Goal: Find specific page/section: Find specific page/section

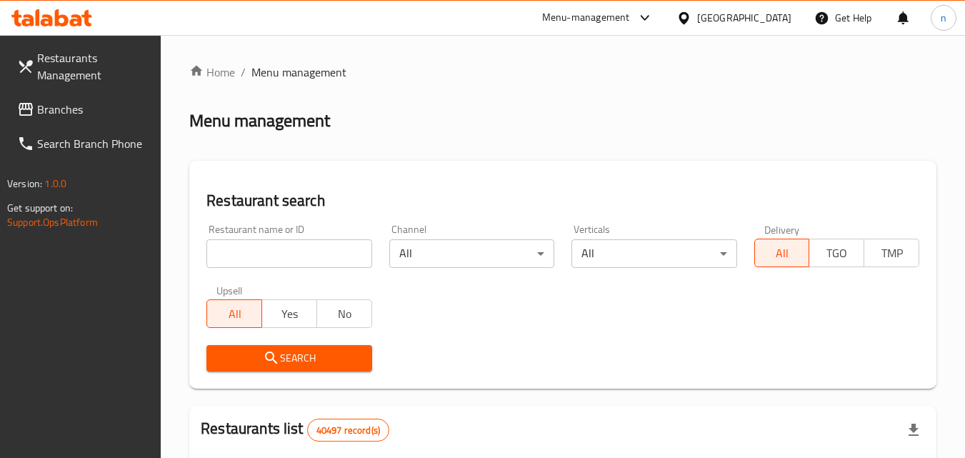
click at [727, 14] on div "[GEOGRAPHIC_DATA]" at bounding box center [744, 18] width 94 height 16
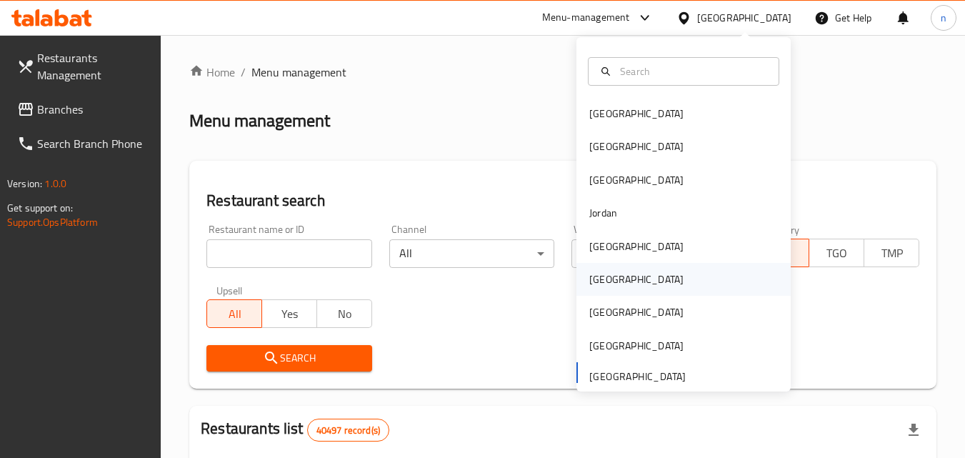
click at [606, 272] on div "[GEOGRAPHIC_DATA]" at bounding box center [636, 279] width 117 height 33
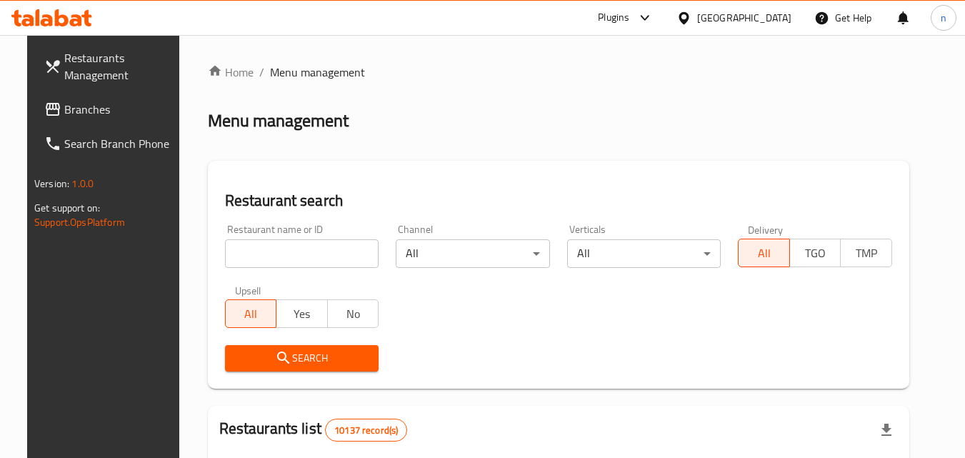
click at [125, 119] on link "Branches" at bounding box center [111, 109] width 156 height 34
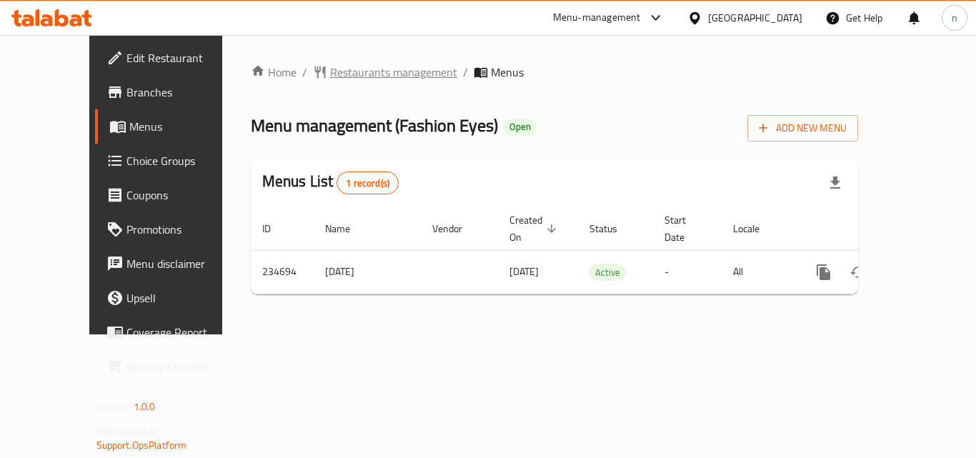
click at [330, 71] on span "Restaurants management" at bounding box center [393, 72] width 127 height 17
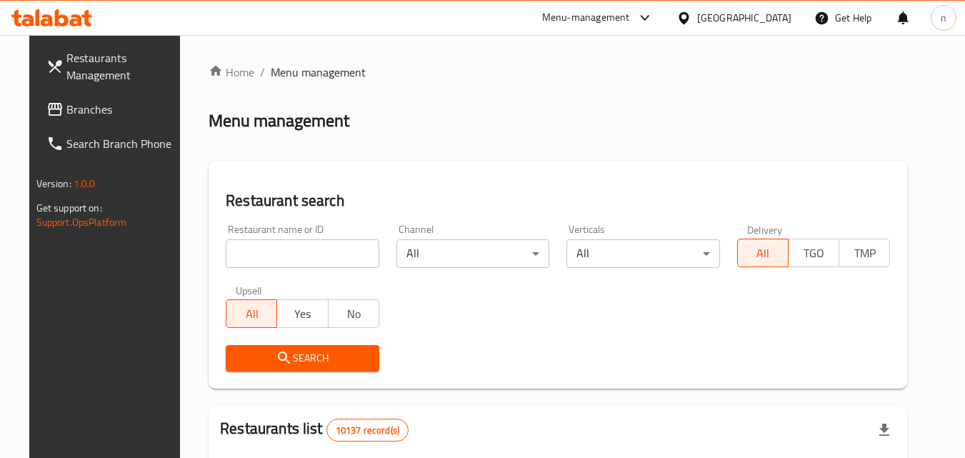
click at [271, 254] on input "search" at bounding box center [303, 253] width 154 height 29
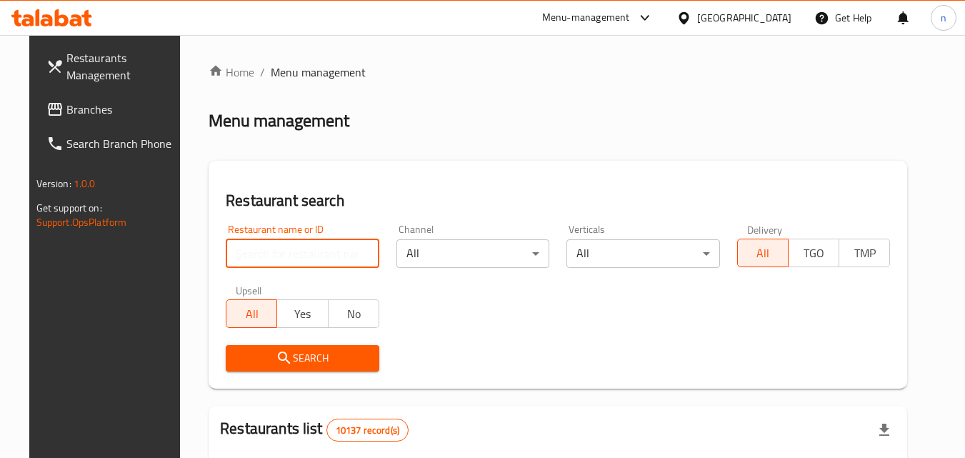
paste input "626442"
type input "626442"
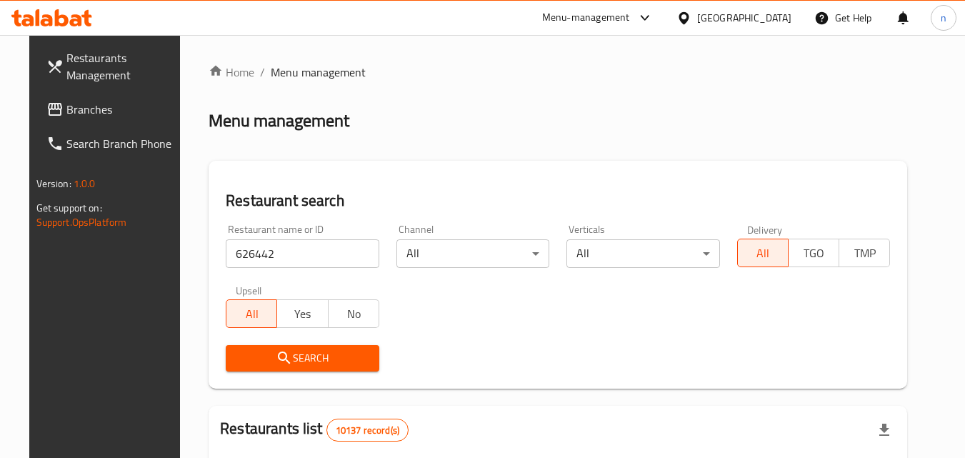
click at [290, 354] on span "Search" at bounding box center [302, 358] width 131 height 18
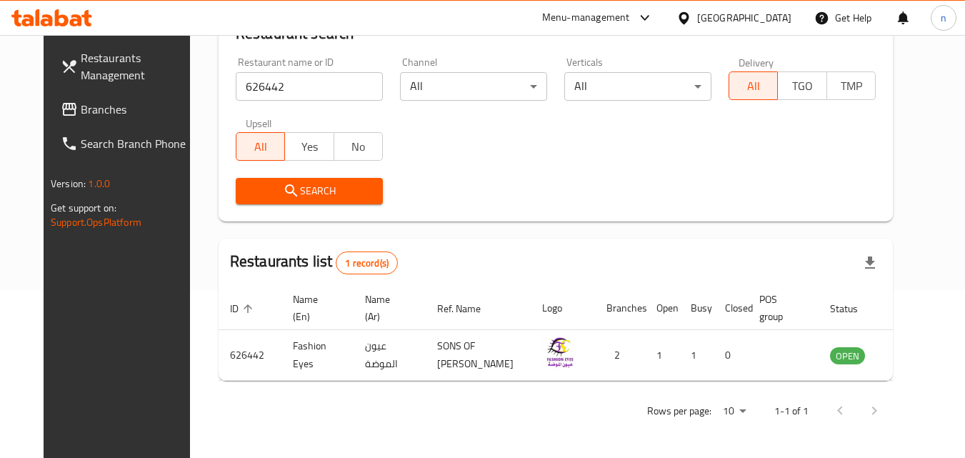
scroll to position [179, 0]
click at [771, 11] on div "Oman" at bounding box center [744, 18] width 94 height 16
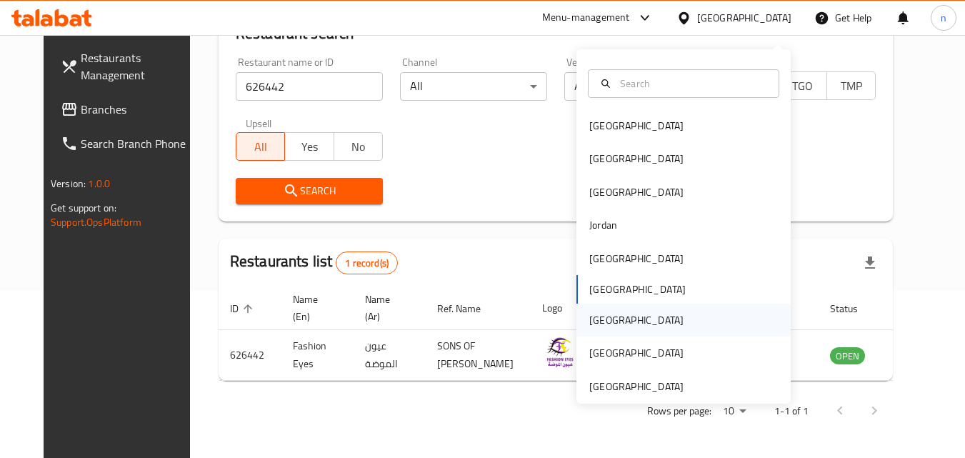
click at [601, 312] on div "Qatar" at bounding box center [636, 320] width 94 height 16
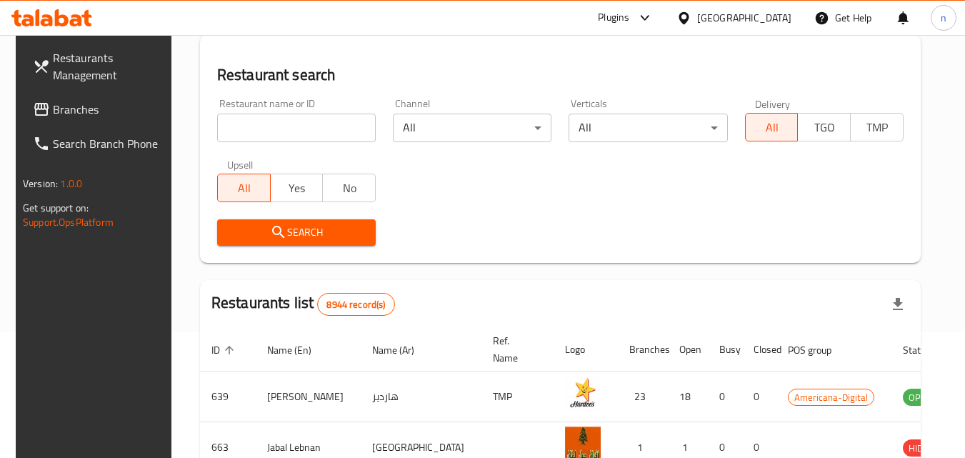
scroll to position [179, 0]
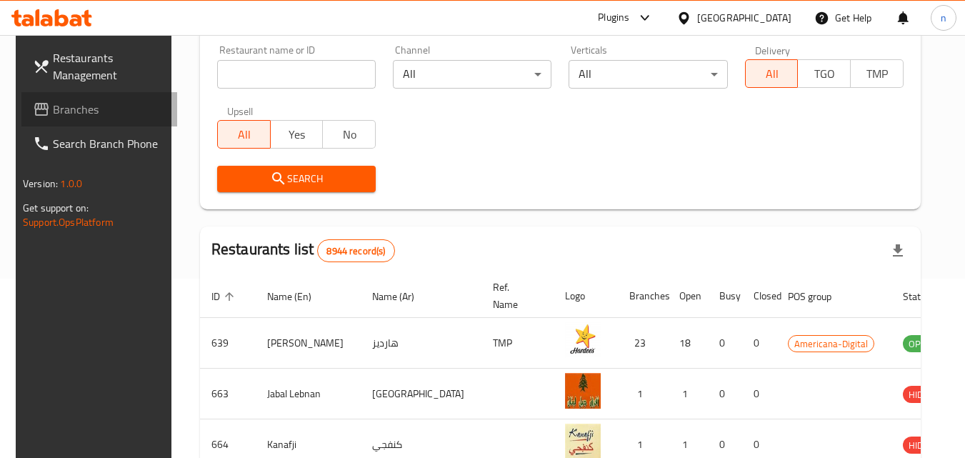
click at [80, 105] on span "Branches" at bounding box center [109, 109] width 113 height 17
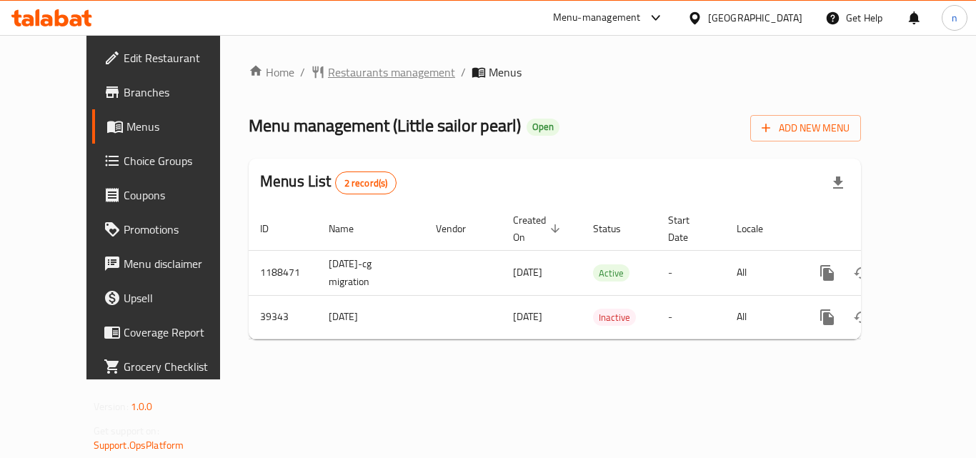
click at [328, 69] on span "Restaurants management" at bounding box center [391, 72] width 127 height 17
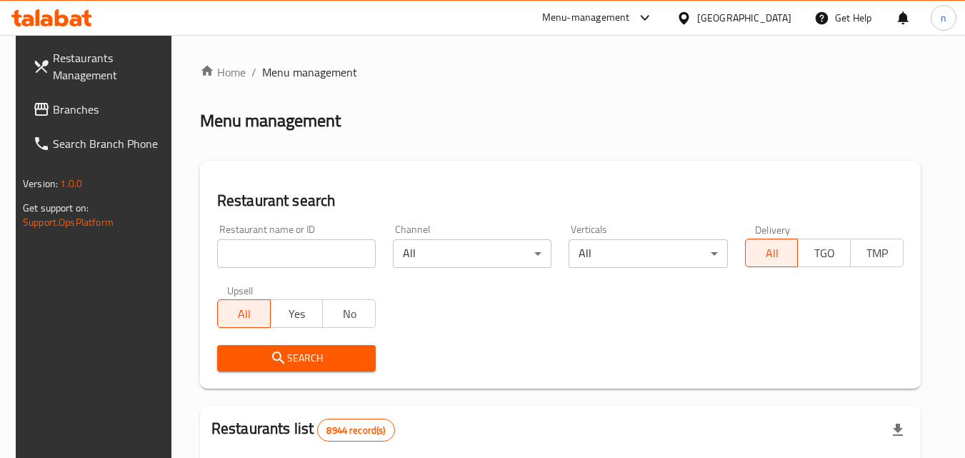
click at [271, 250] on input "search" at bounding box center [296, 253] width 159 height 29
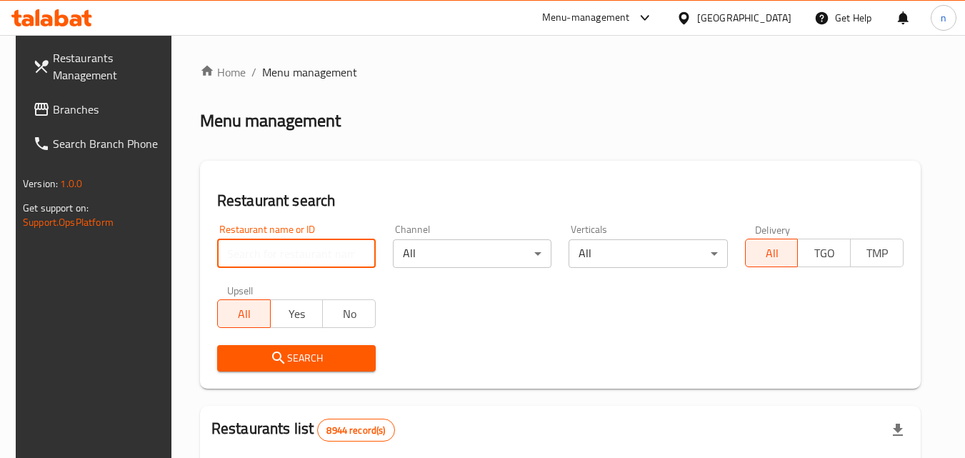
paste input "20517"
type input "20517"
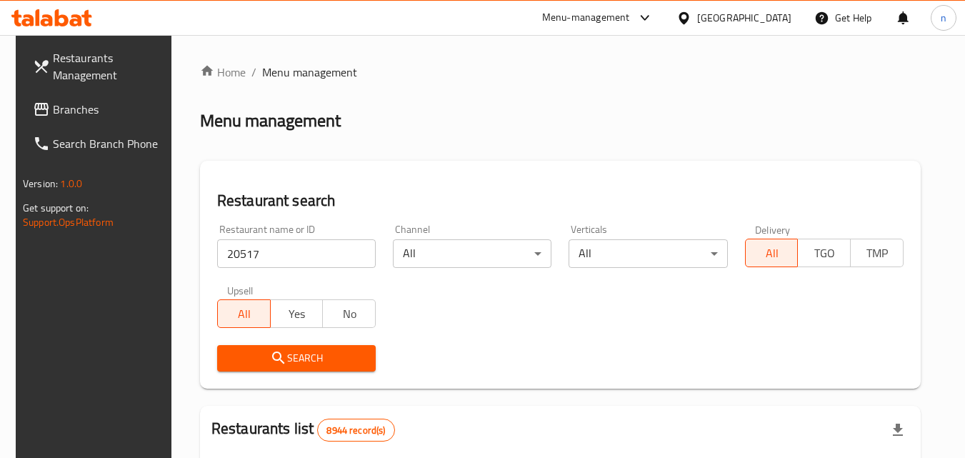
click at [299, 364] on span "Search" at bounding box center [297, 358] width 136 height 18
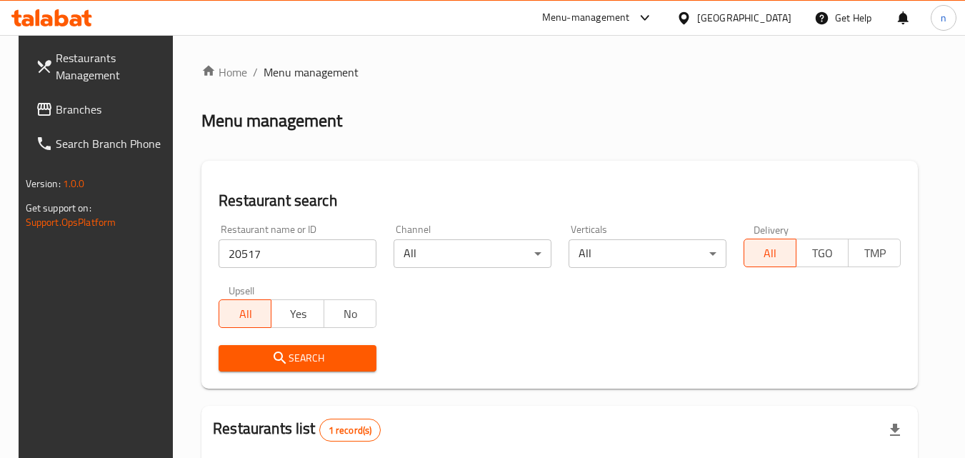
click at [336, 354] on span "Search" at bounding box center [297, 358] width 135 height 18
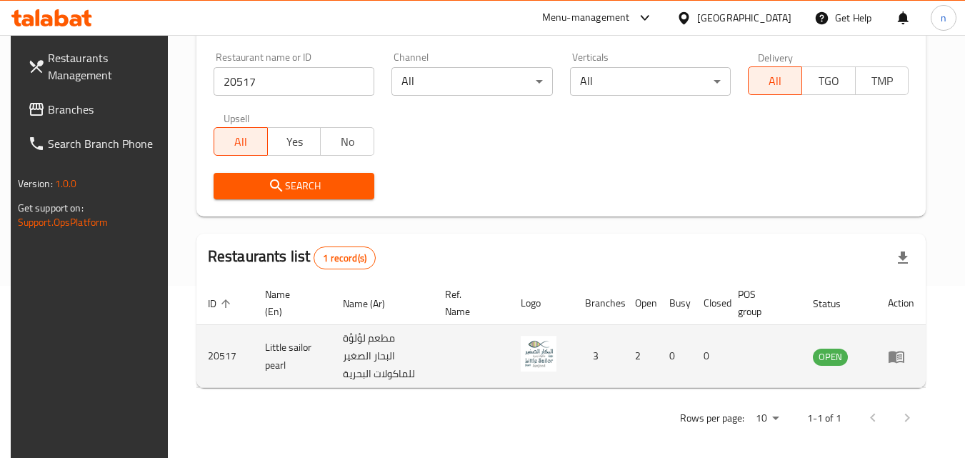
scroll to position [179, 0]
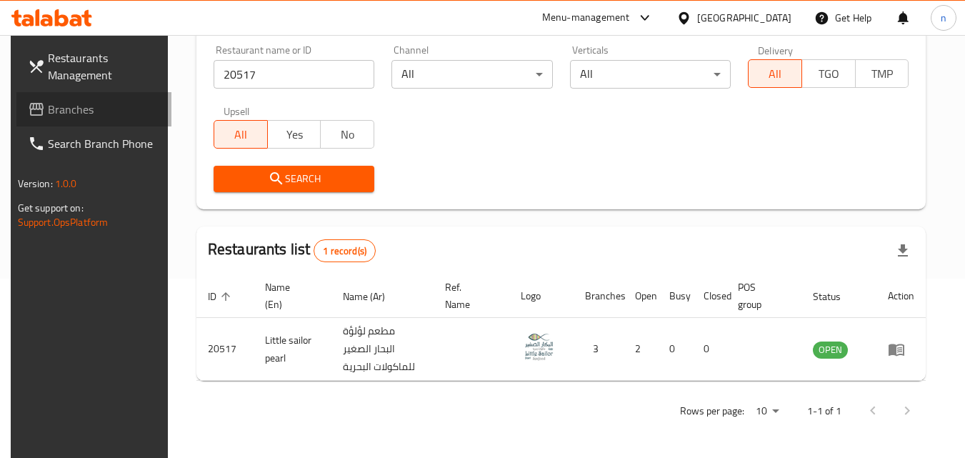
click at [117, 99] on link "Branches" at bounding box center [94, 109] width 156 height 34
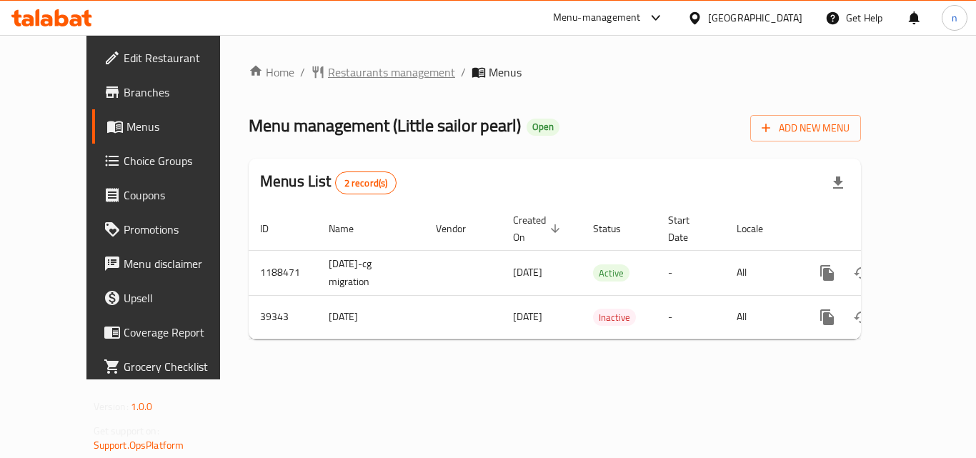
click at [356, 70] on span "Restaurants management" at bounding box center [391, 72] width 127 height 17
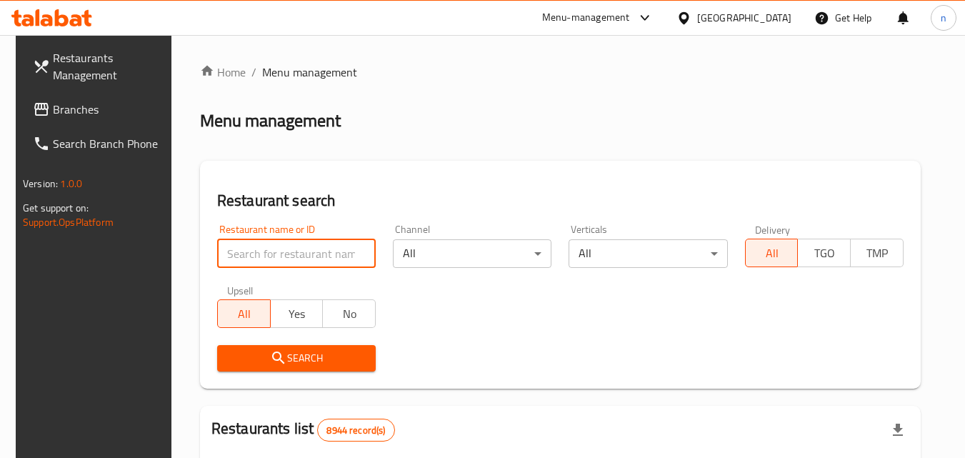
click at [285, 251] on input "search" at bounding box center [296, 253] width 159 height 29
paste input "20517"
type input "20517"
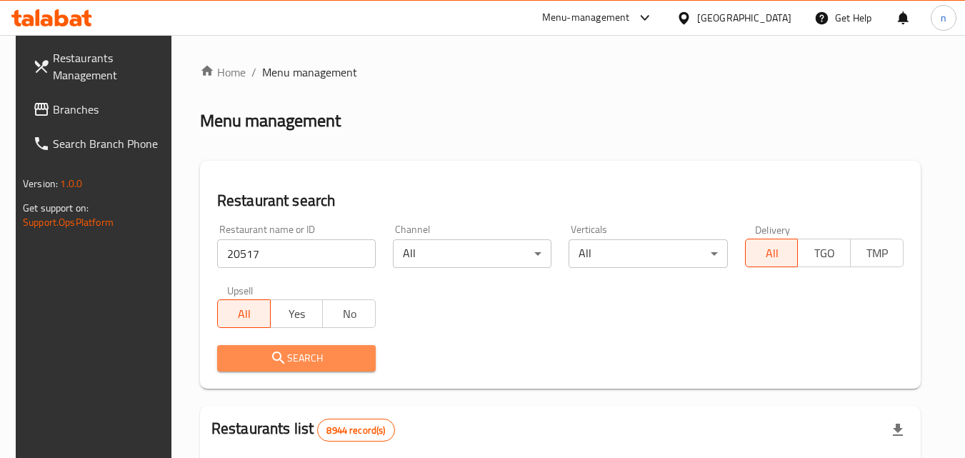
click at [289, 360] on span "Search" at bounding box center [297, 358] width 136 height 18
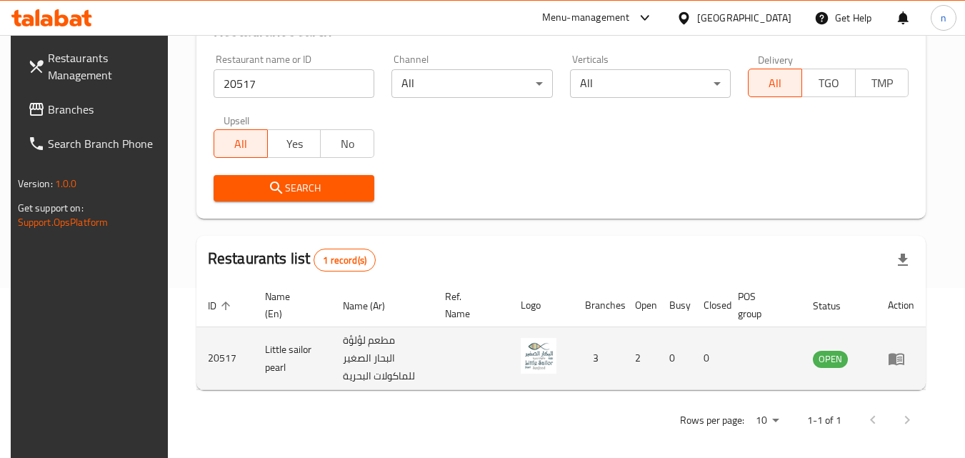
scroll to position [179, 0]
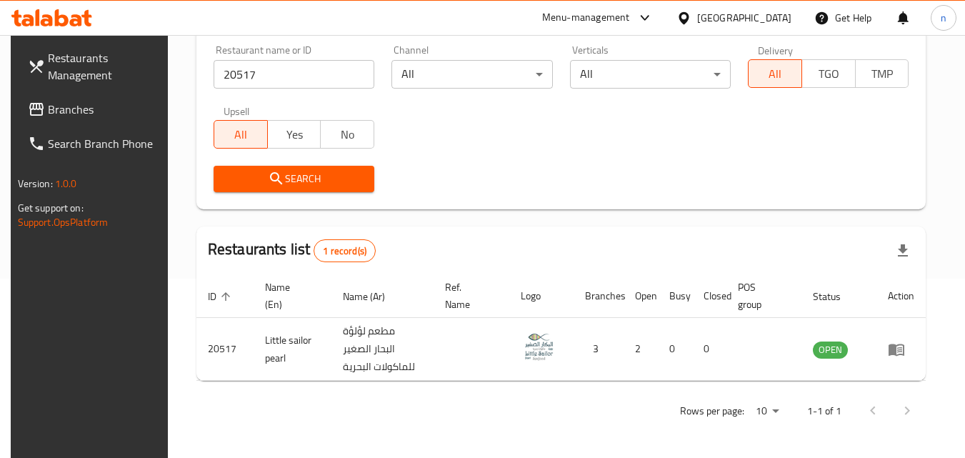
click at [691, 18] on icon at bounding box center [683, 18] width 15 height 15
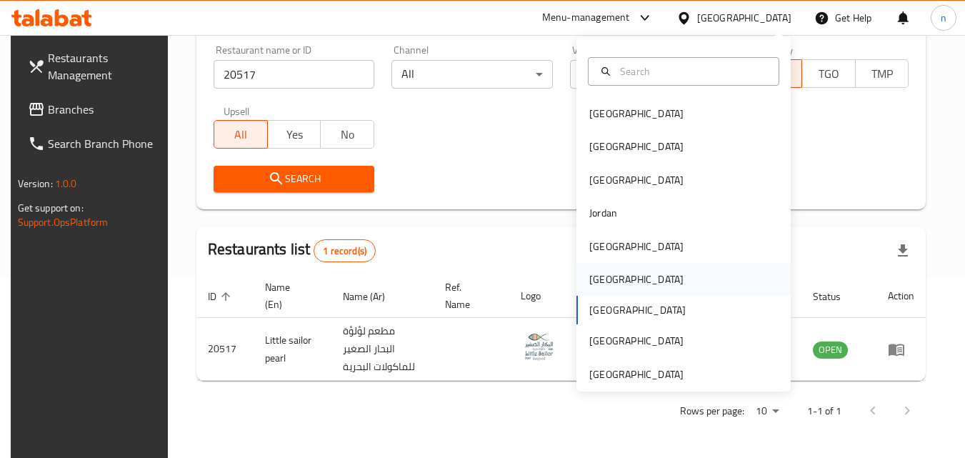
click at [604, 270] on div "[GEOGRAPHIC_DATA]" at bounding box center [636, 279] width 117 height 33
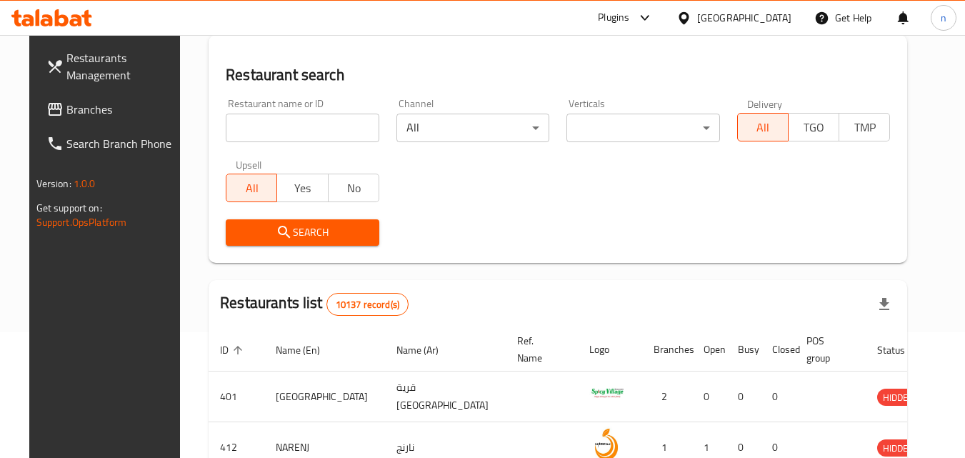
scroll to position [179, 0]
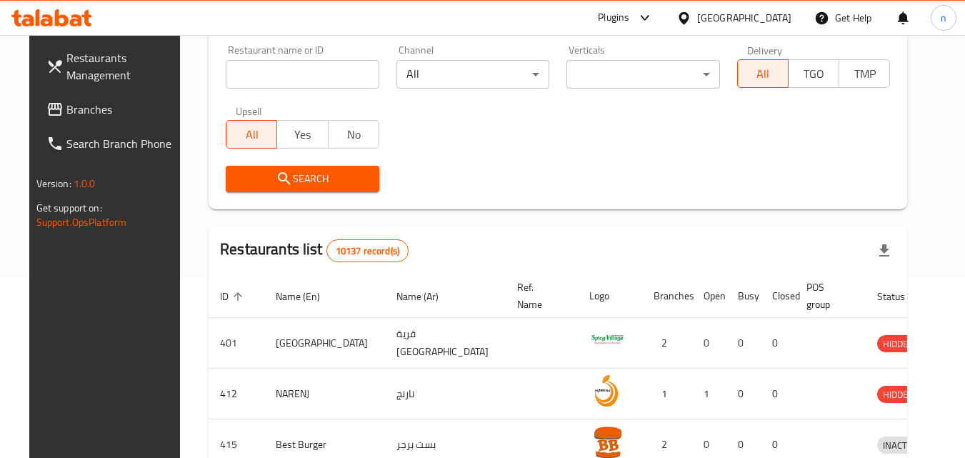
click at [90, 108] on span "Branches" at bounding box center [122, 109] width 113 height 17
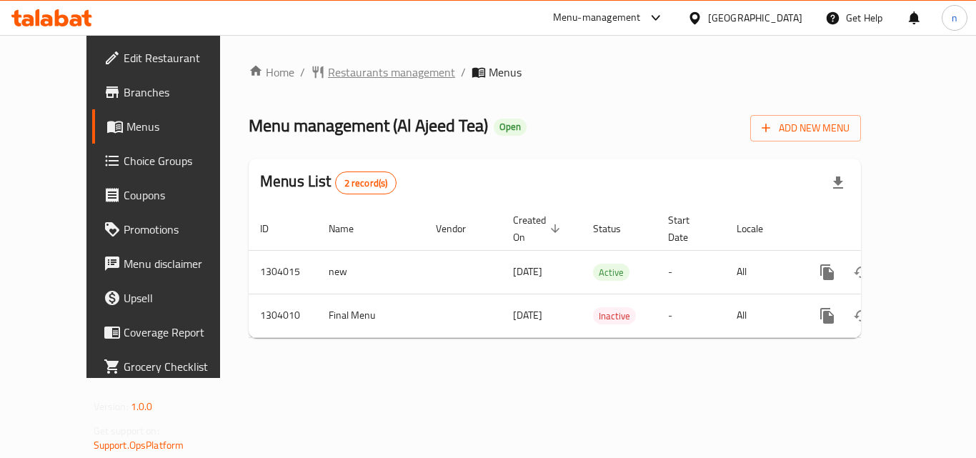
click at [328, 71] on span "Restaurants management" at bounding box center [391, 72] width 127 height 17
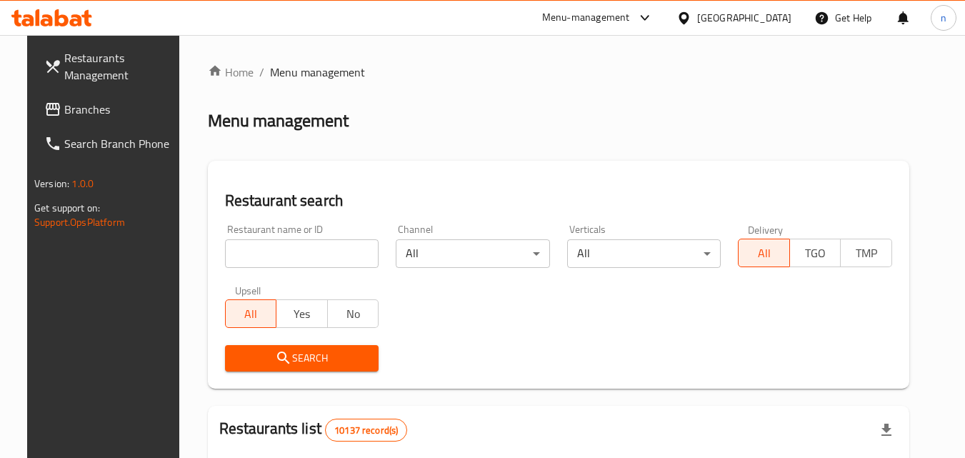
click at [259, 254] on input "search" at bounding box center [302, 253] width 154 height 29
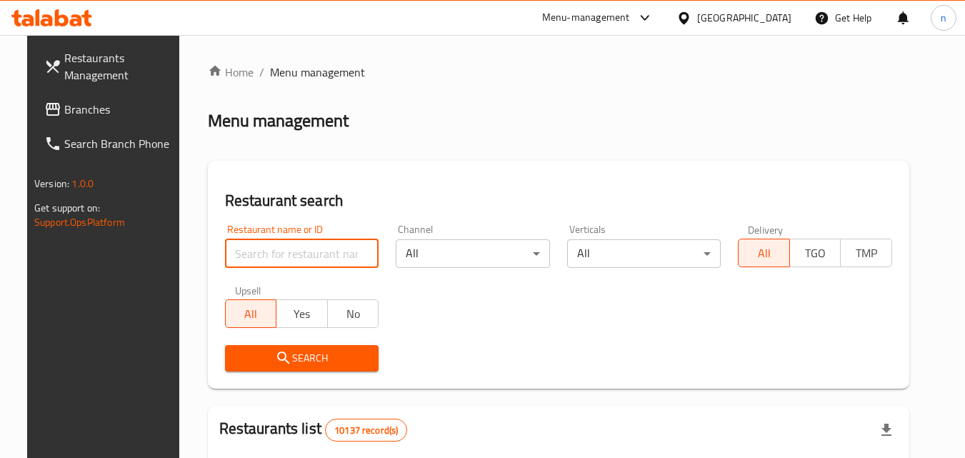
paste input "703058"
type input "703058"
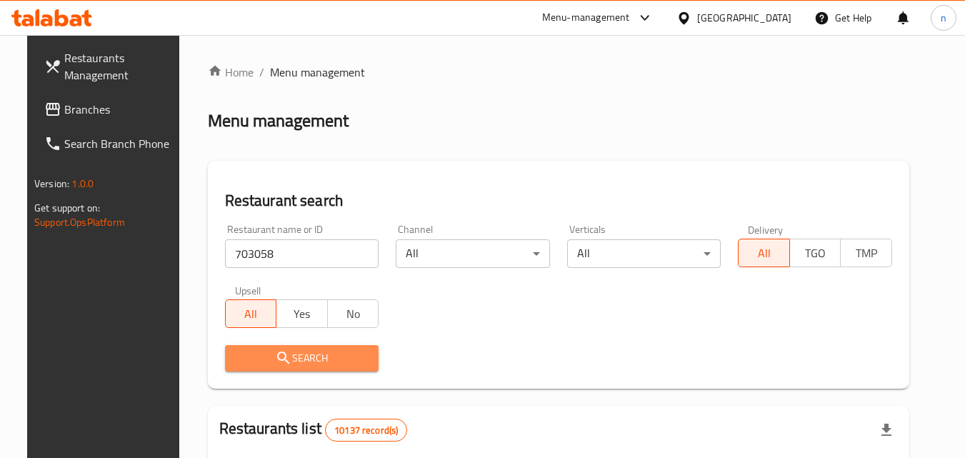
click at [303, 361] on span "Search" at bounding box center [301, 358] width 131 height 18
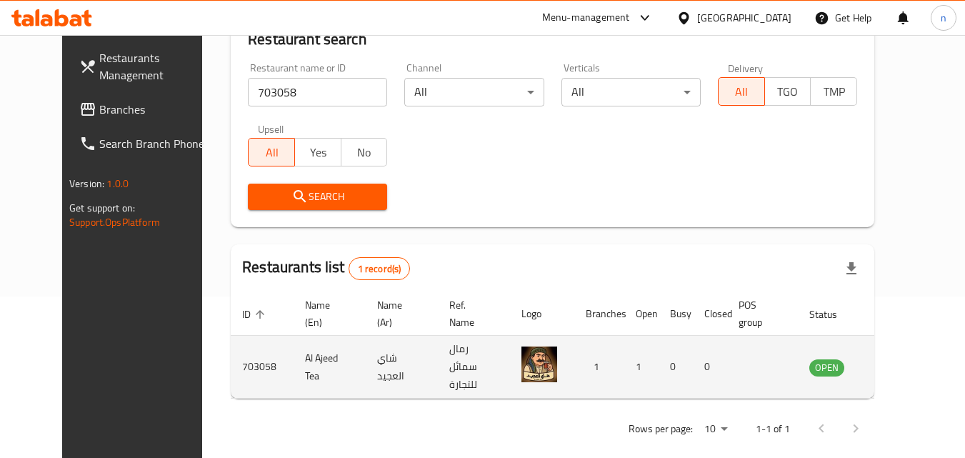
scroll to position [167, 0]
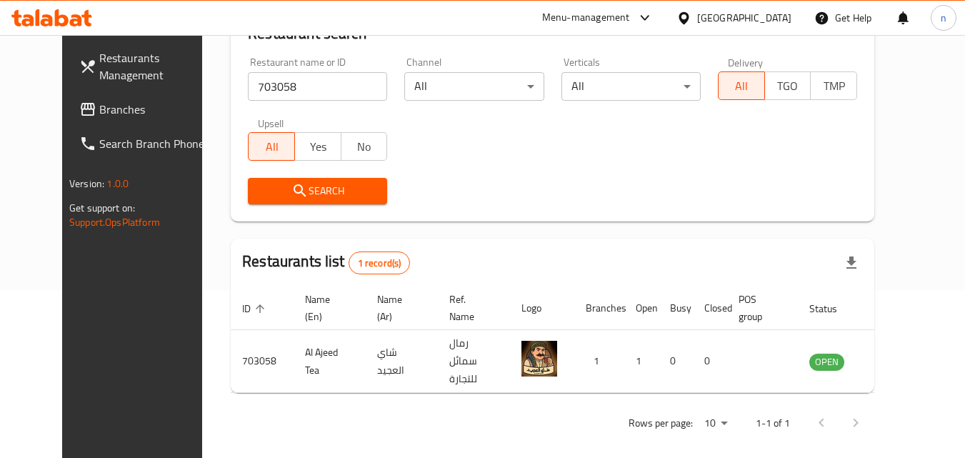
click at [771, 18] on div "Oman" at bounding box center [744, 18] width 94 height 16
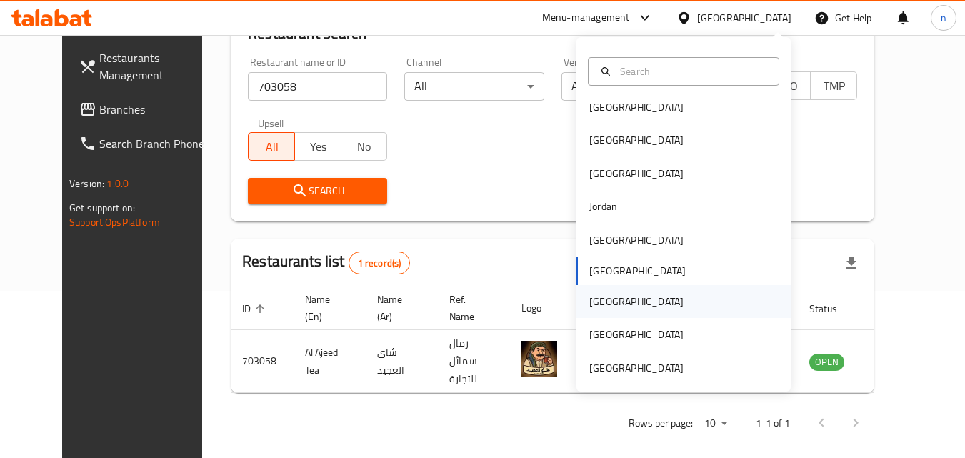
scroll to position [8, 0]
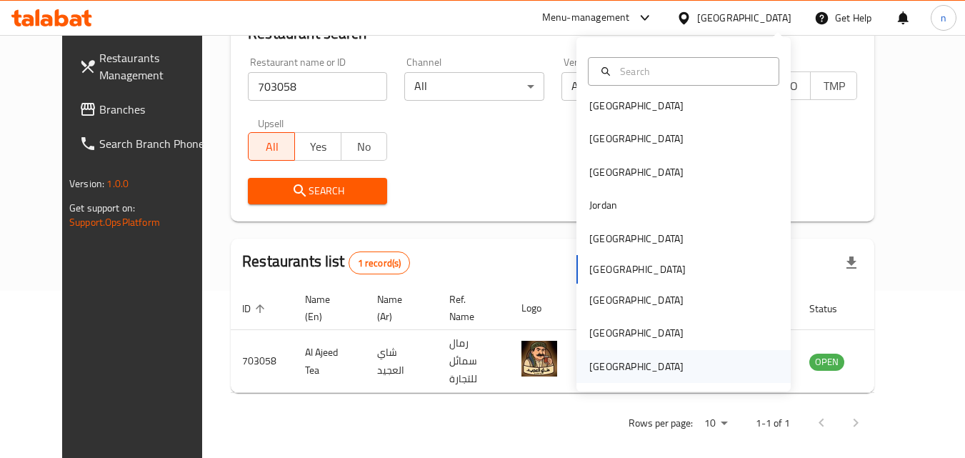
click at [633, 366] on div "[GEOGRAPHIC_DATA]" at bounding box center [636, 367] width 94 height 16
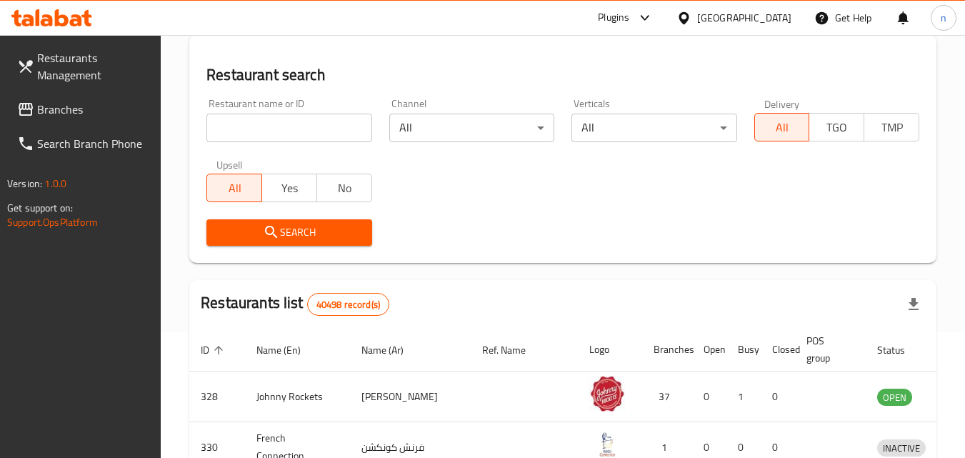
scroll to position [167, 0]
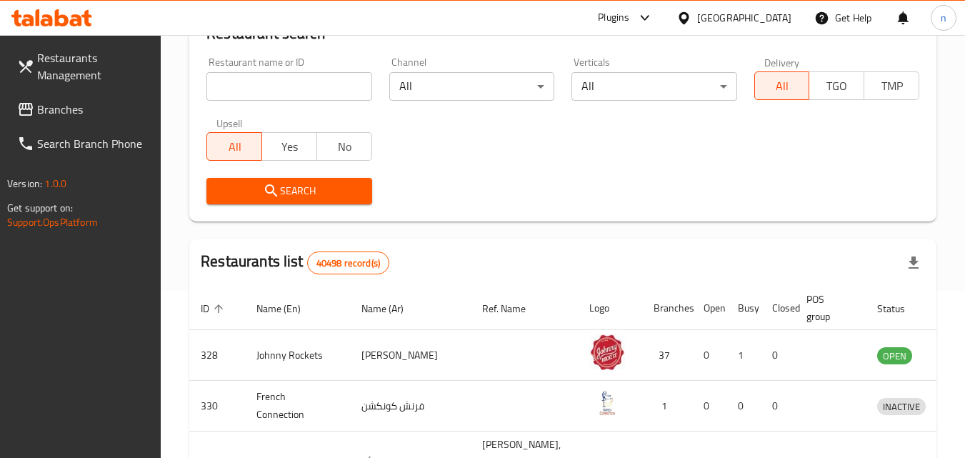
click at [64, 106] on span "Branches" at bounding box center [93, 109] width 113 height 17
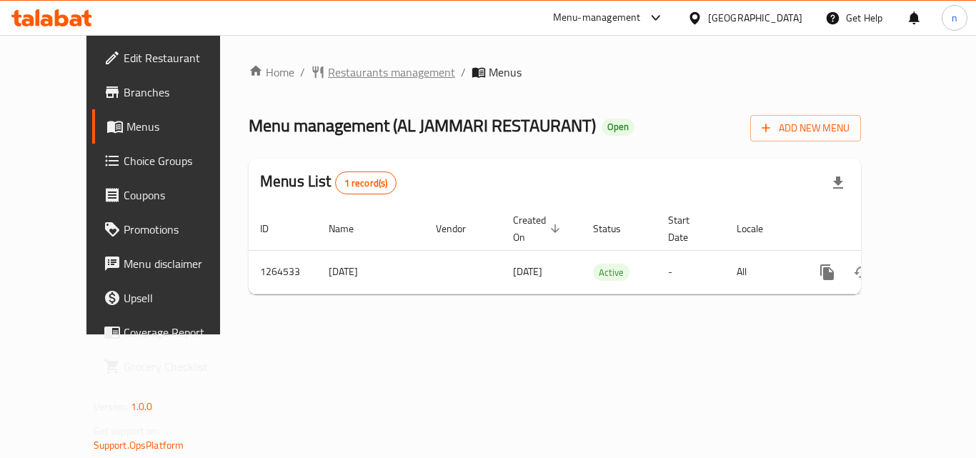
click at [351, 71] on span "Restaurants management" at bounding box center [391, 72] width 127 height 17
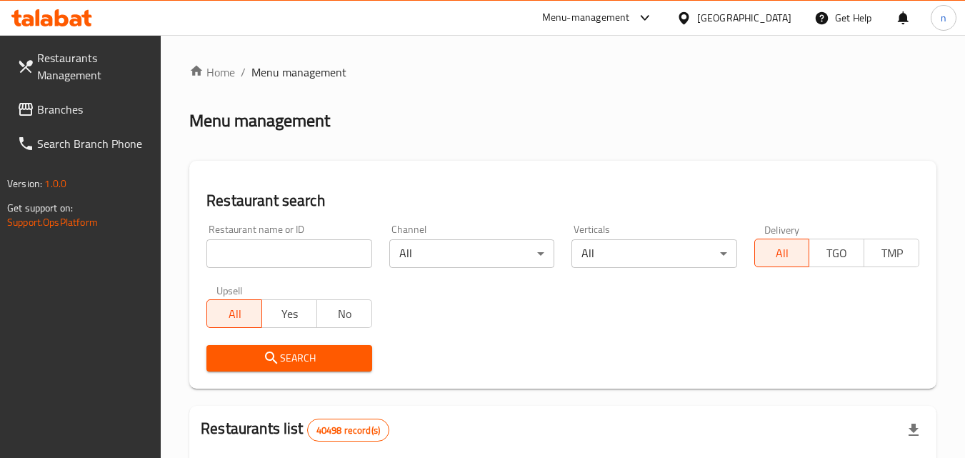
click at [286, 251] on input "search" at bounding box center [288, 253] width 165 height 29
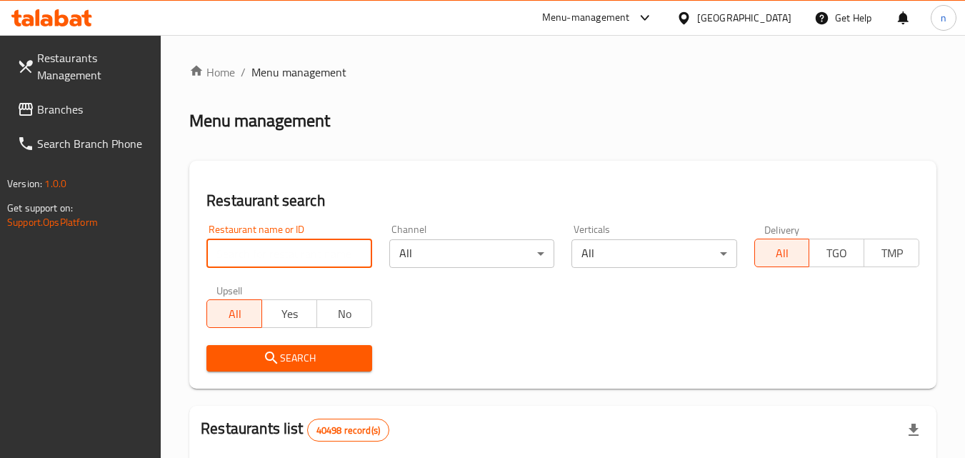
paste input "686393"
type input "686393"
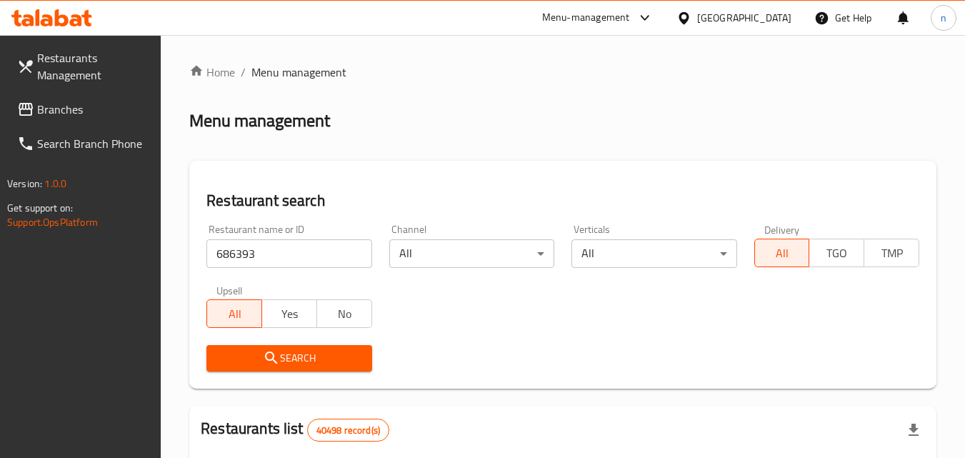
click at [314, 359] on span "Search" at bounding box center [289, 358] width 142 height 18
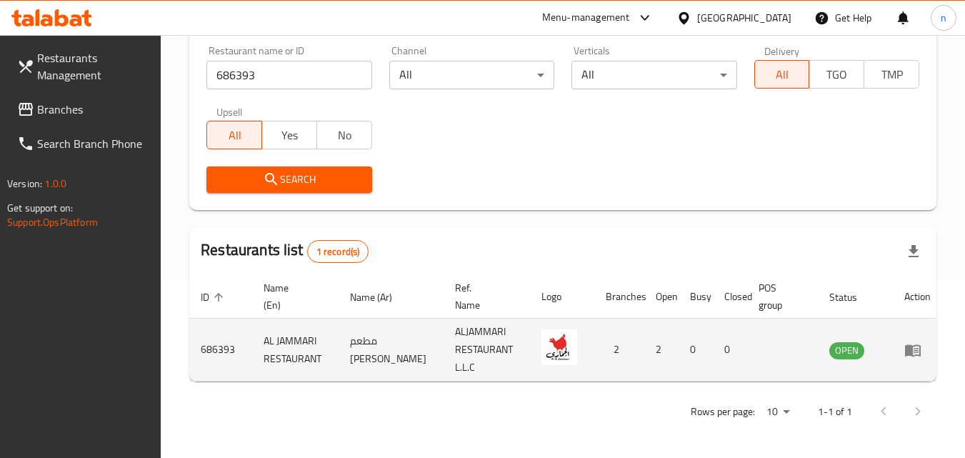
scroll to position [179, 0]
